Goal: Communication & Community: Connect with others

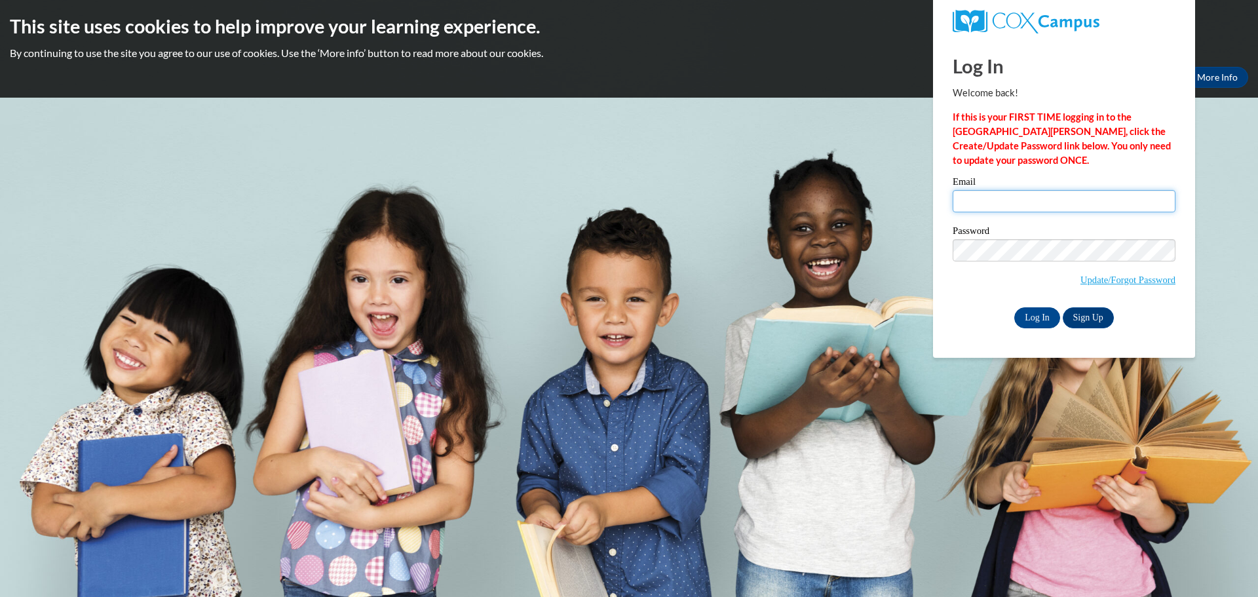
click at [1079, 200] on input "Email" at bounding box center [1064, 201] width 223 height 22
type input "cgeyer@kusd.edu"
click at [1026, 314] on input "Log In" at bounding box center [1037, 317] width 46 height 21
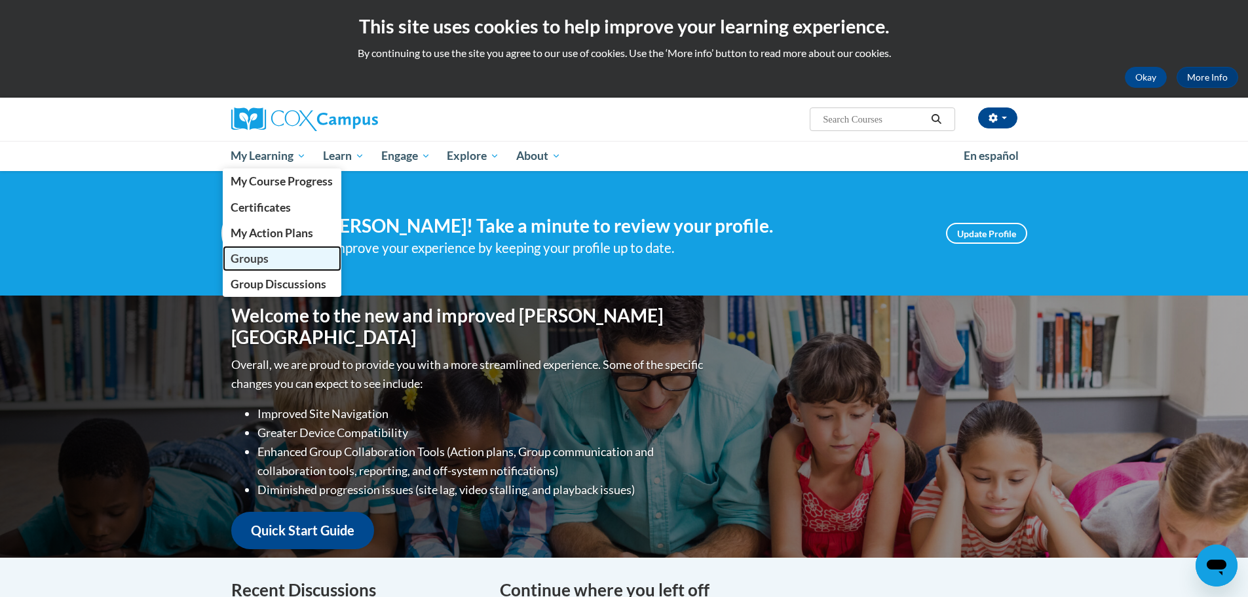
click at [254, 266] on link "Groups" at bounding box center [282, 259] width 119 height 26
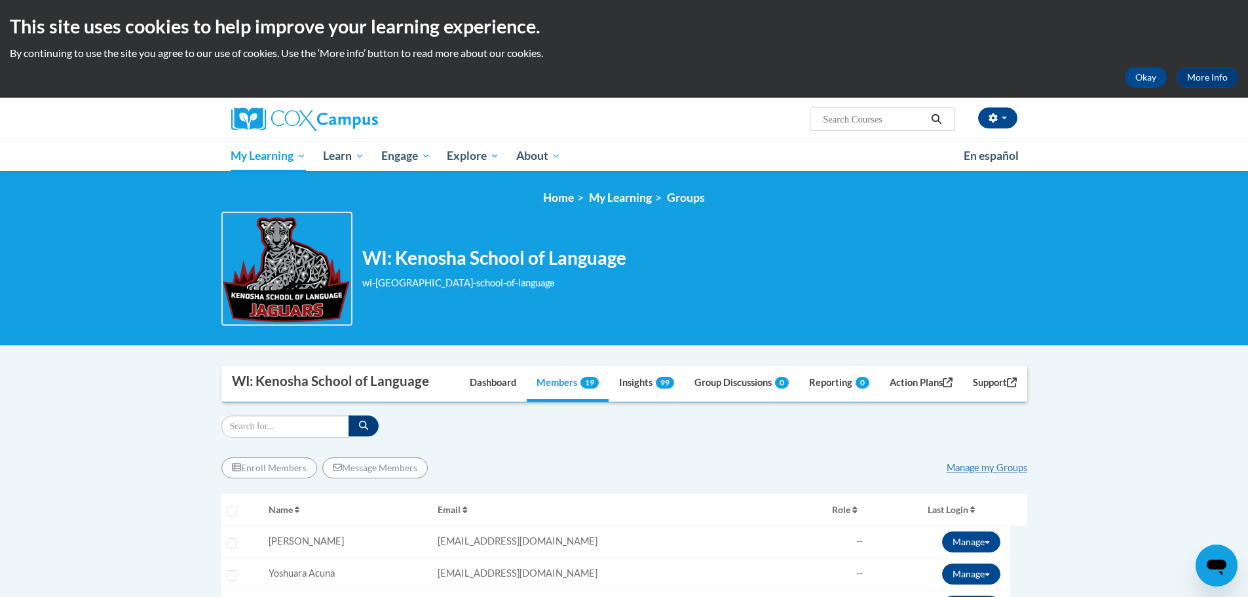
click at [567, 288] on div "wi-[GEOGRAPHIC_DATA]-school-of-language" at bounding box center [494, 283] width 264 height 14
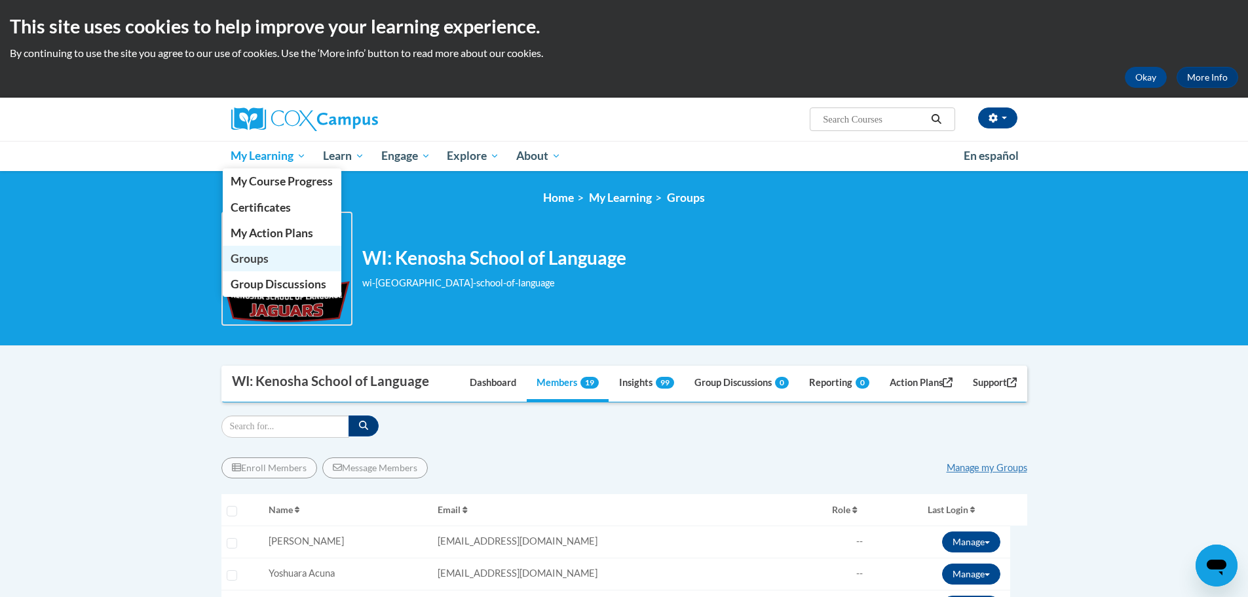
click at [240, 258] on span "Groups" at bounding box center [250, 259] width 38 height 14
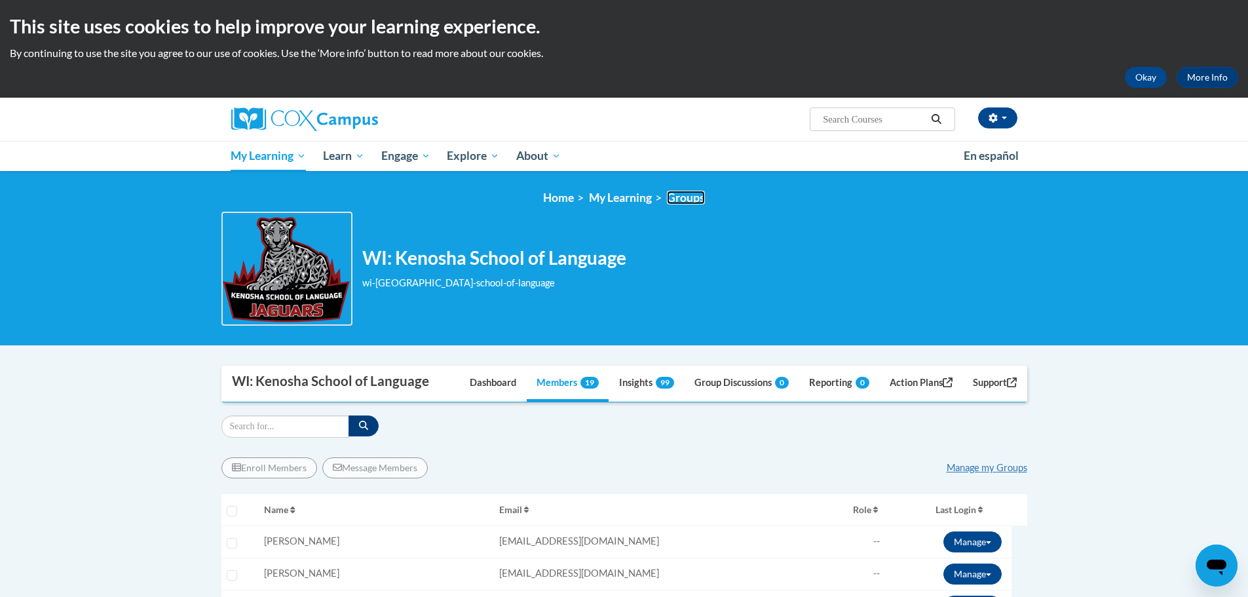
click at [691, 199] on link "Groups" at bounding box center [686, 198] width 38 height 14
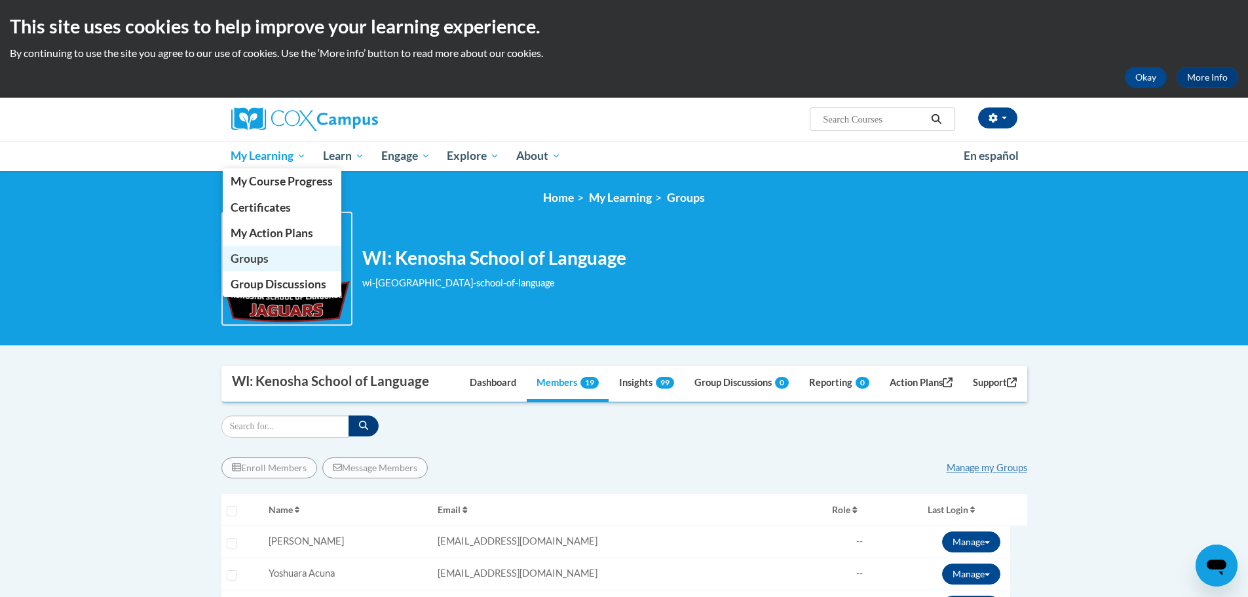
click at [235, 258] on span "Groups" at bounding box center [250, 259] width 38 height 14
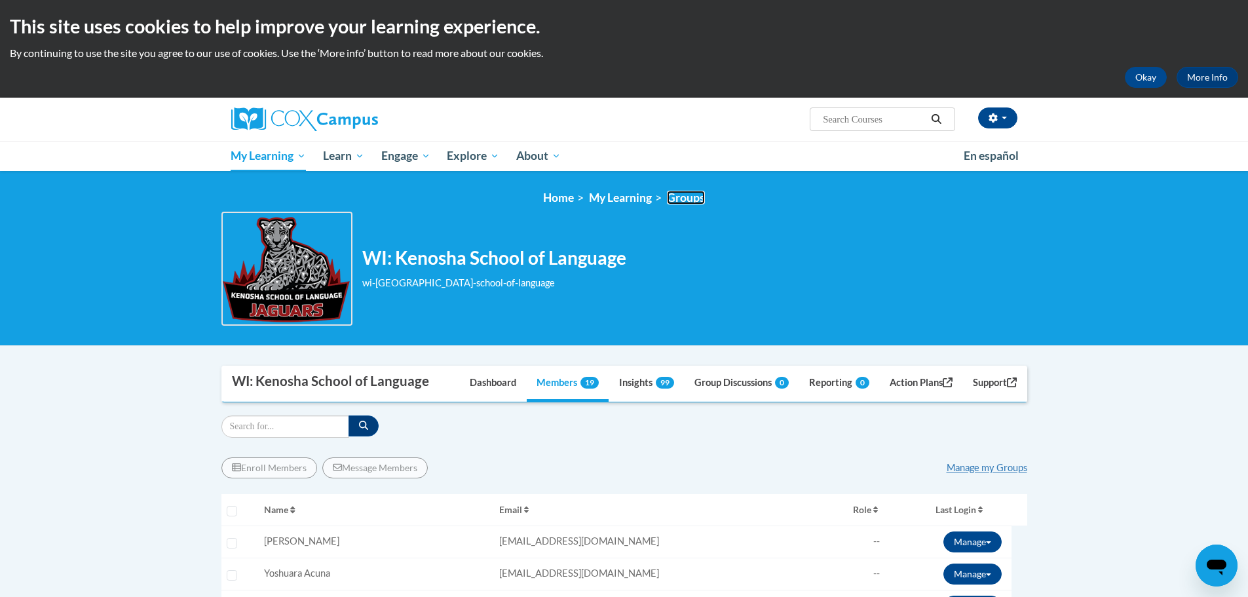
click at [699, 199] on link "Groups" at bounding box center [686, 198] width 38 height 14
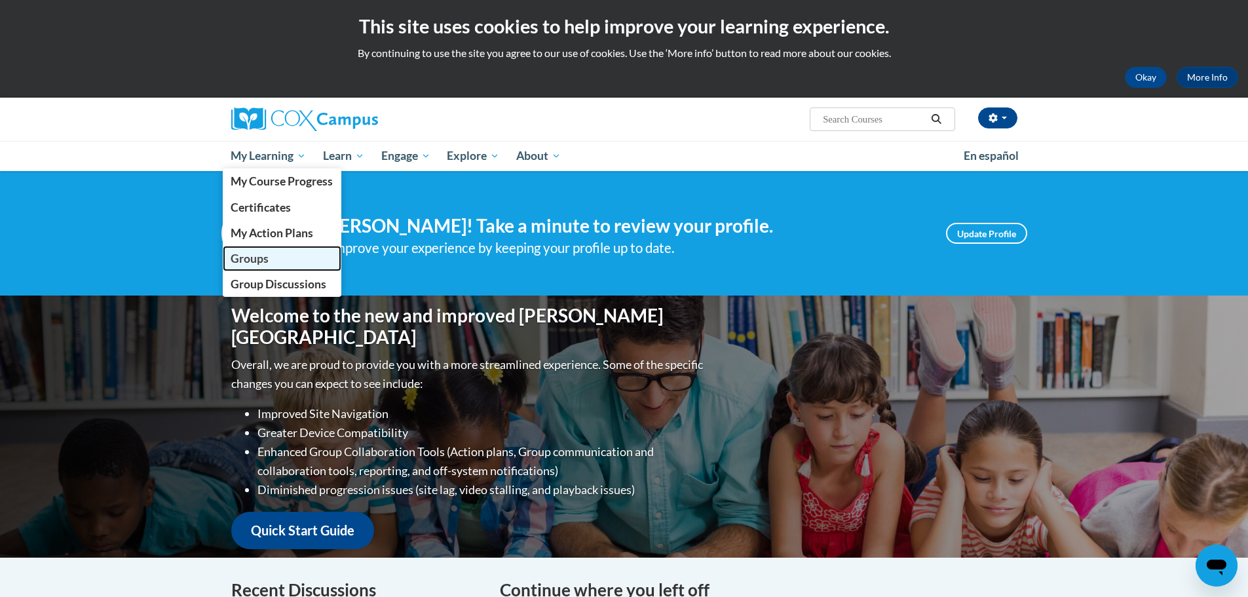
click at [248, 259] on span "Groups" at bounding box center [250, 259] width 38 height 14
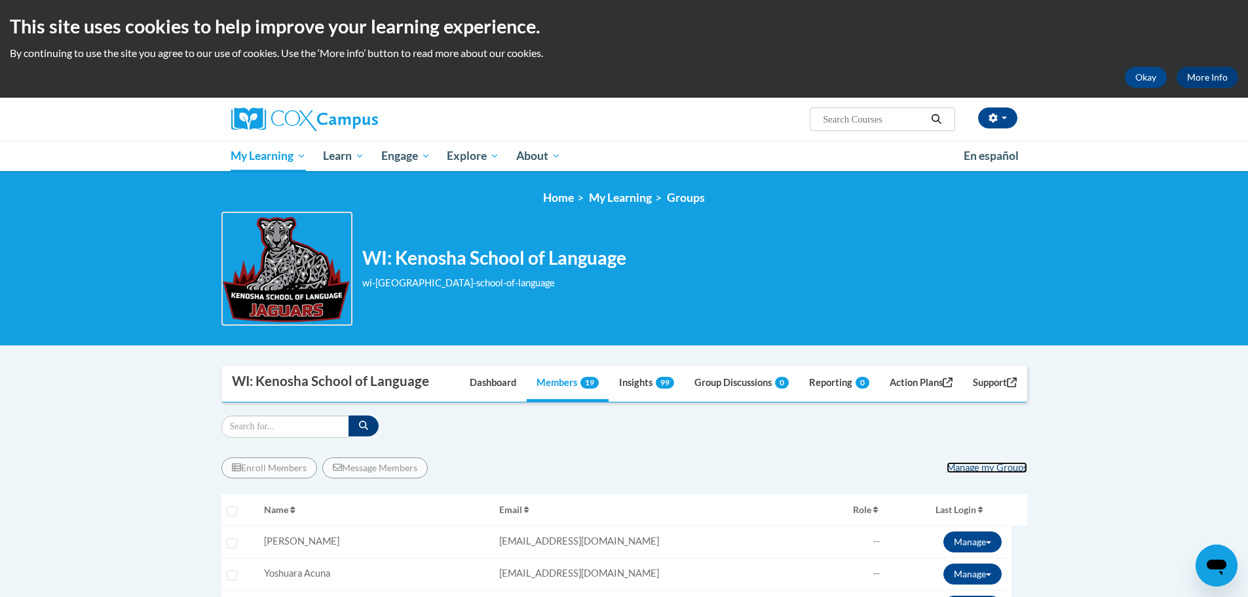
click at [1002, 469] on link "Manage my Groups" at bounding box center [987, 467] width 81 height 11
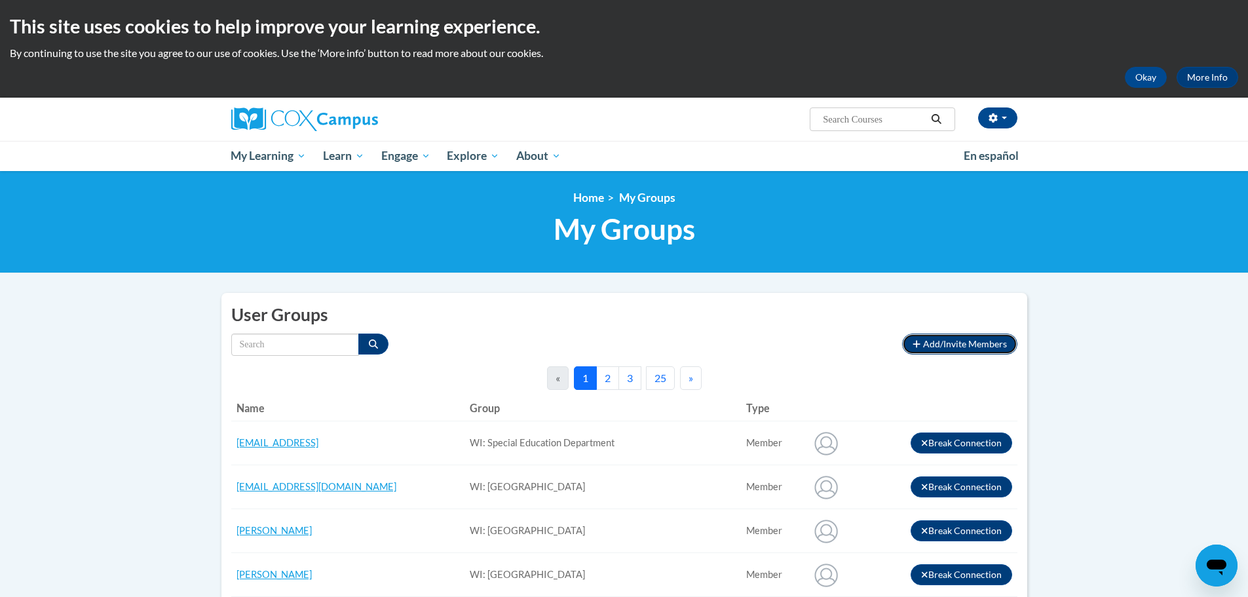
click at [993, 343] on span "Add/Invite Members" at bounding box center [965, 343] width 84 height 11
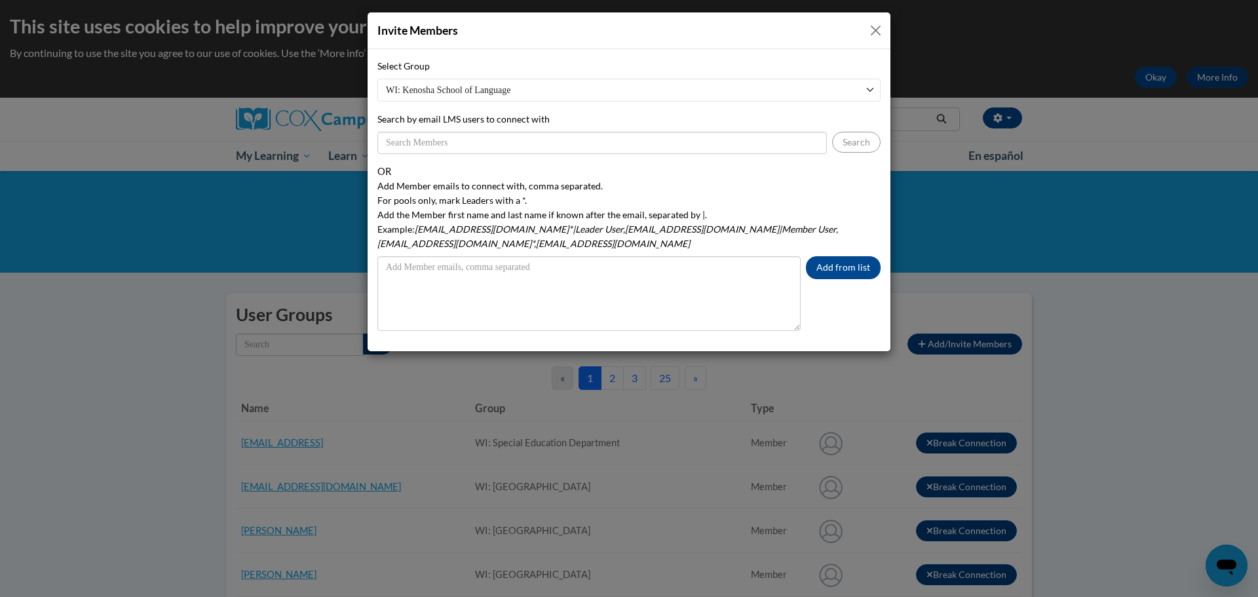
click at [865, 86] on select "WI: [GEOGRAPHIC_DATA] of Language WI: [GEOGRAPHIC_DATA] [GEOGRAPHIC_DATA]: [GEO…" at bounding box center [628, 90] width 503 height 23
click at [870, 87] on select "WI: [GEOGRAPHIC_DATA] of Language WI: [GEOGRAPHIC_DATA] [GEOGRAPHIC_DATA]: [GEO…" at bounding box center [628, 90] width 503 height 23
click at [873, 29] on button "Close" at bounding box center [876, 30] width 16 height 16
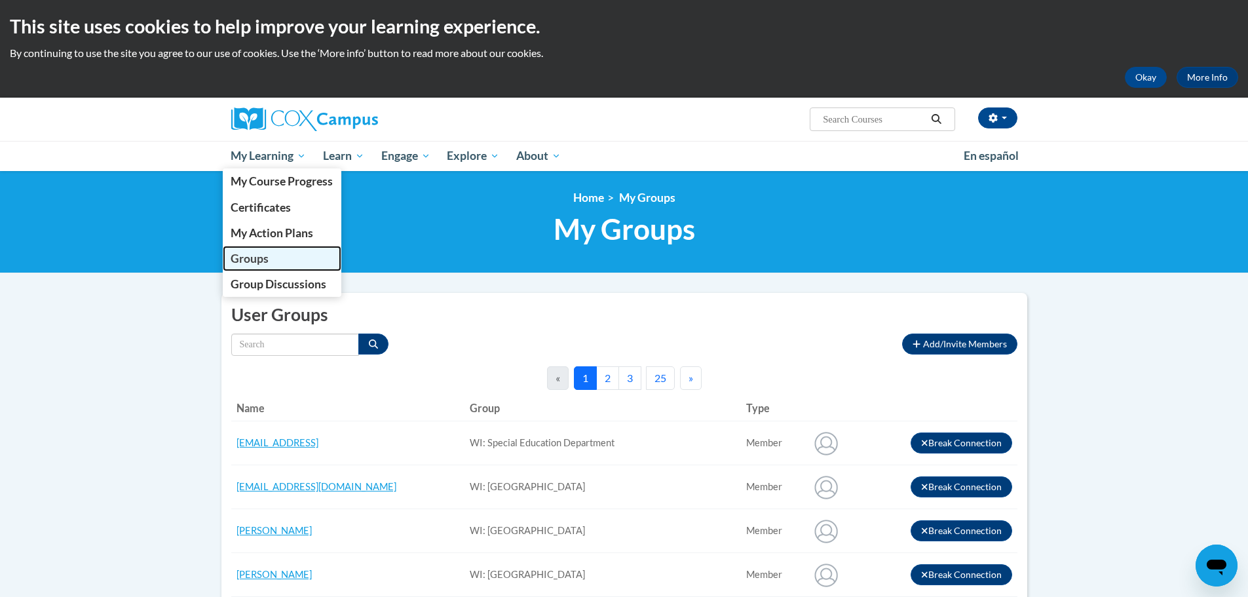
click at [258, 260] on span "Groups" at bounding box center [250, 259] width 38 height 14
